Goal: Complete application form

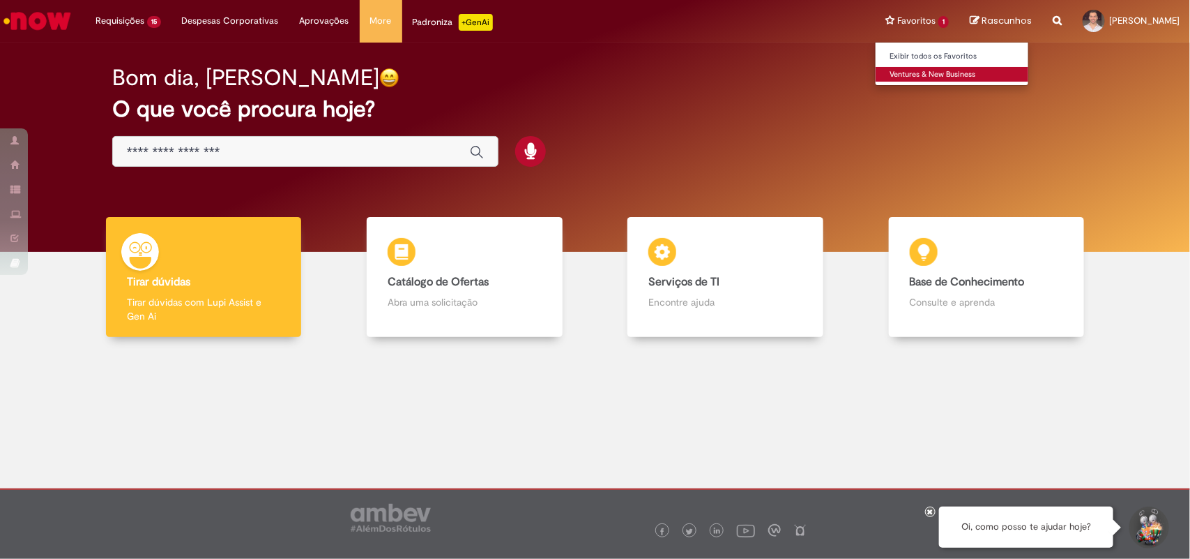
click at [928, 77] on link "Ventures & New Business" at bounding box center [952, 74] width 153 height 15
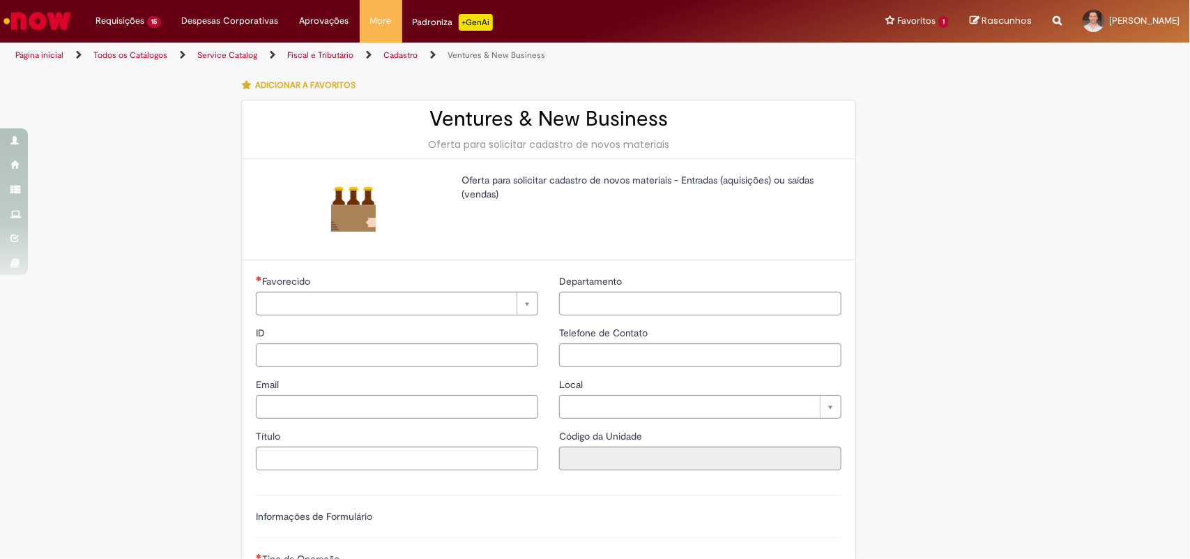
type input "**********"
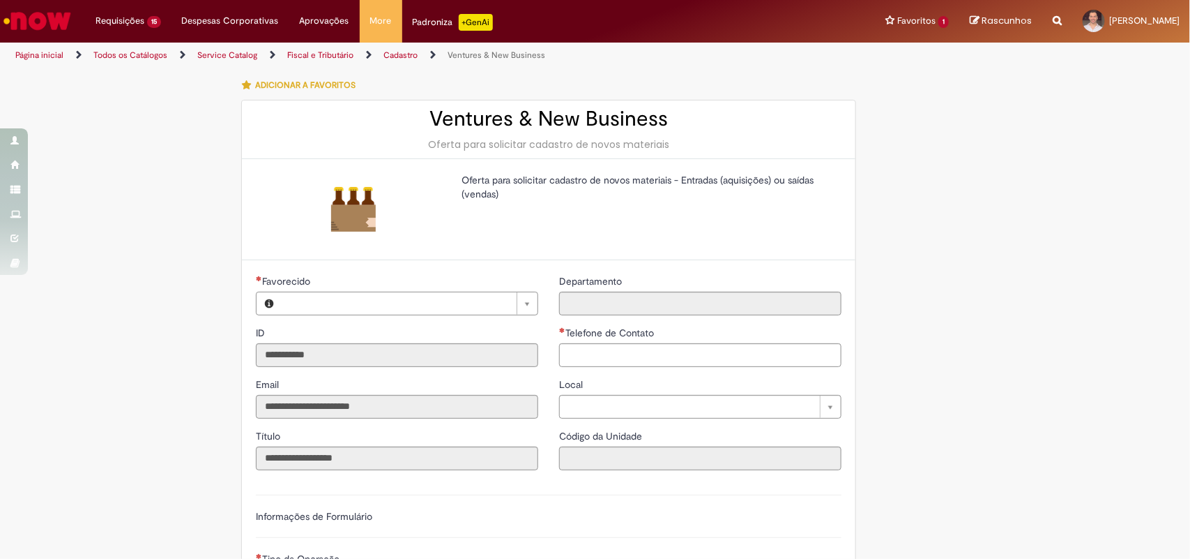
type input "**********"
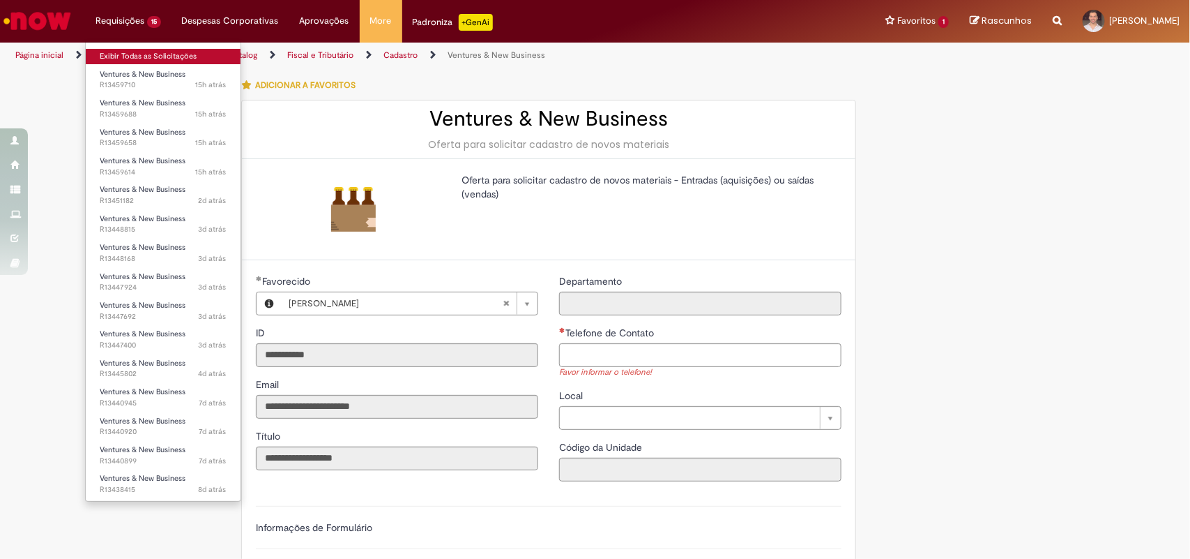
click at [137, 57] on link "Exibir Todas as Solicitações" at bounding box center [163, 56] width 155 height 15
